Goal: Navigation & Orientation: Find specific page/section

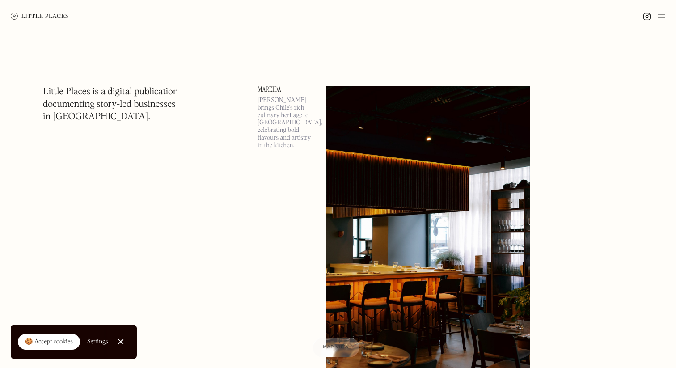
click at [119, 341] on div at bounding box center [121, 342] width 6 height 6
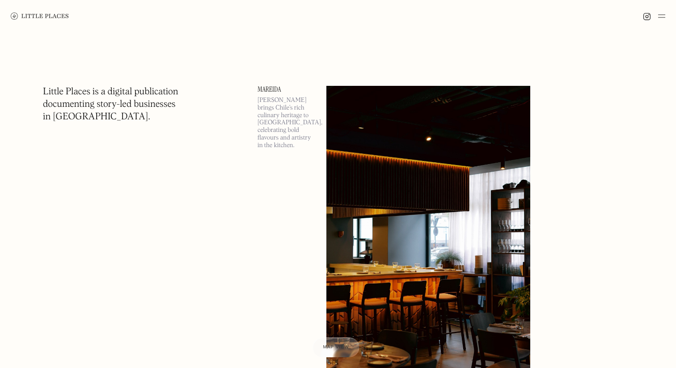
click at [58, 14] on img at bounding box center [40, 16] width 58 height 7
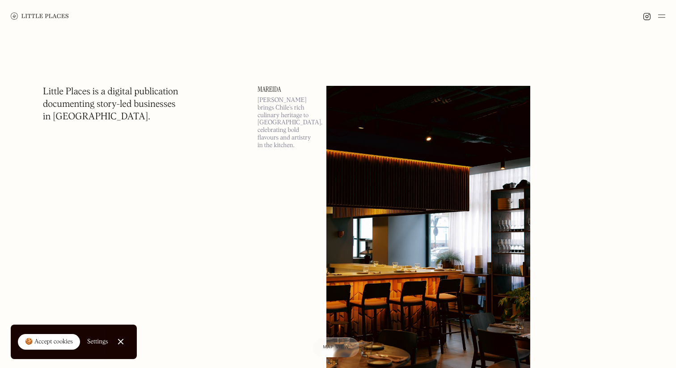
click at [120, 341] on link "Close Cookie Popup" at bounding box center [121, 342] width 18 height 18
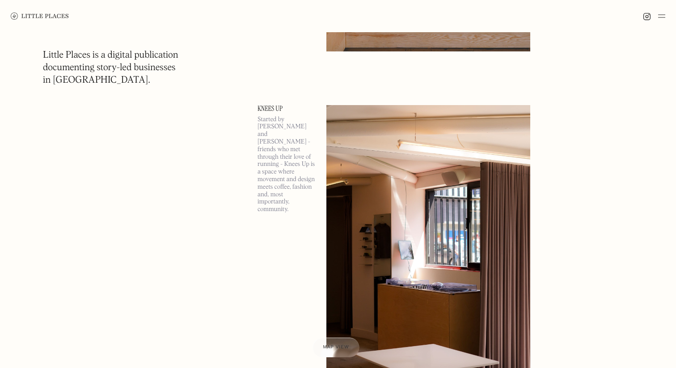
scroll to position [1376, 0]
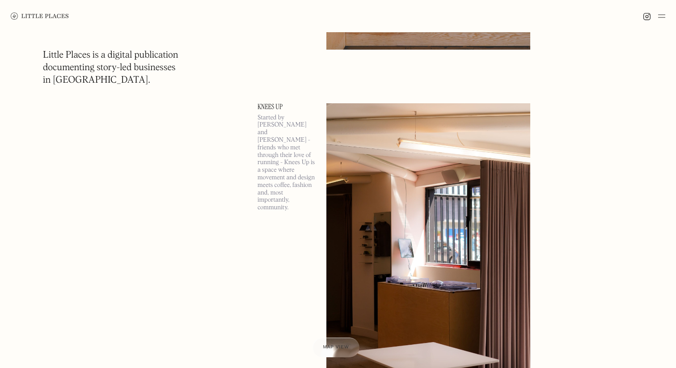
click at [409, 215] on img at bounding box center [429, 250] width 204 height 294
